Goal: Find contact information: Find contact information

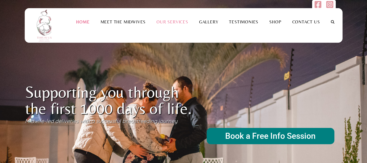
click at [175, 24] on link "Our Services" at bounding box center [172, 21] width 43 height 5
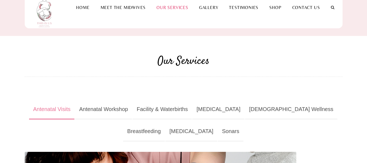
scroll to position [27, 0]
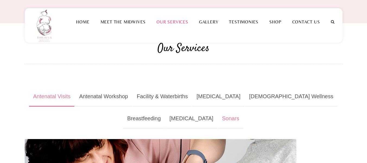
click at [218, 119] on link "Sonars" at bounding box center [230, 119] width 25 height 20
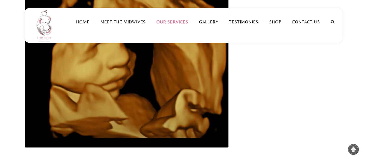
scroll to position [190, 0]
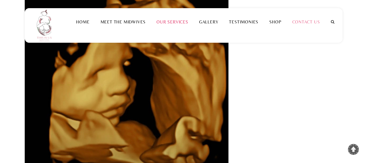
click at [313, 24] on link "Contact Us" at bounding box center [306, 21] width 39 height 5
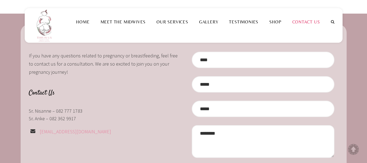
scroll to position [27, 0]
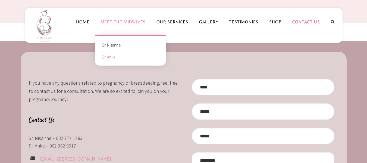
click at [115, 57] on link "Sr. Anke" at bounding box center [130, 57] width 63 height 12
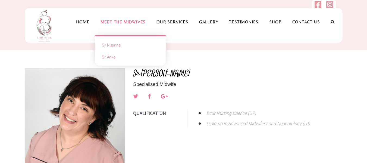
click at [120, 45] on link "Sr. Nisanne" at bounding box center [130, 45] width 63 height 12
